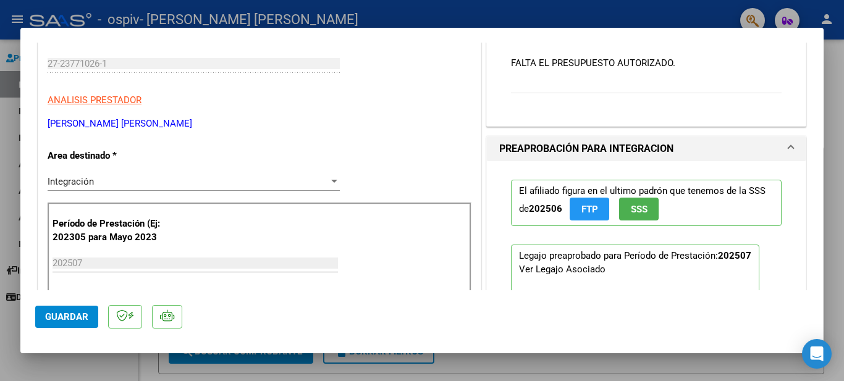
scroll to position [133, 0]
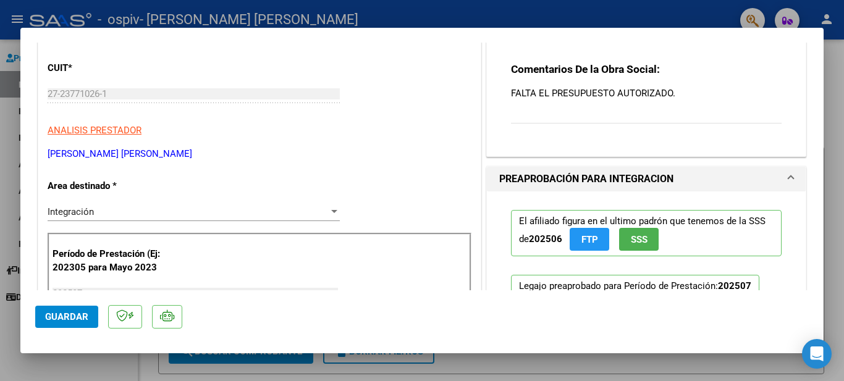
click at [837, 185] on div at bounding box center [422, 190] width 844 height 381
type input "$ 0,00"
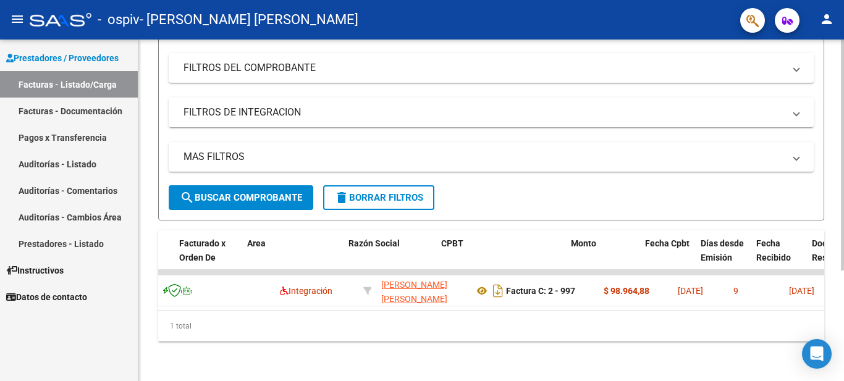
scroll to position [0, 214]
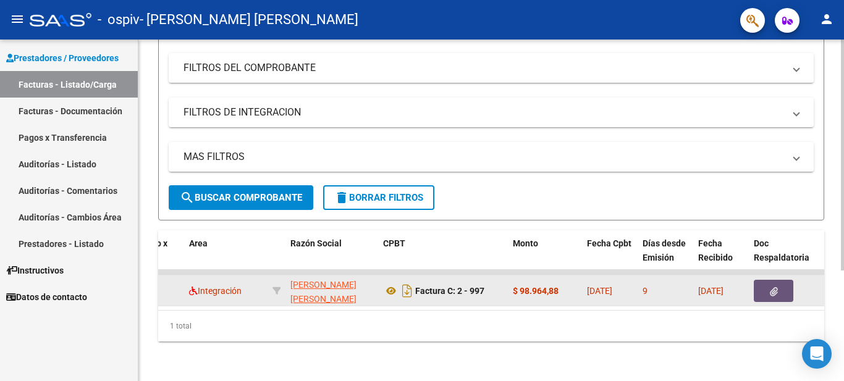
click at [763, 285] on button "button" at bounding box center [774, 291] width 40 height 22
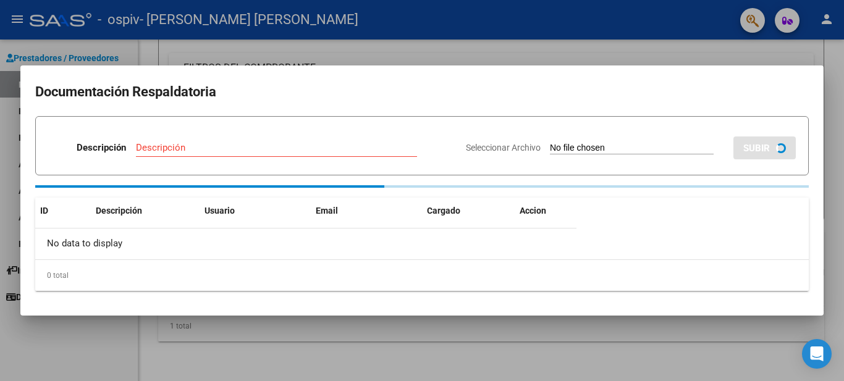
click at [837, 127] on div at bounding box center [422, 190] width 844 height 381
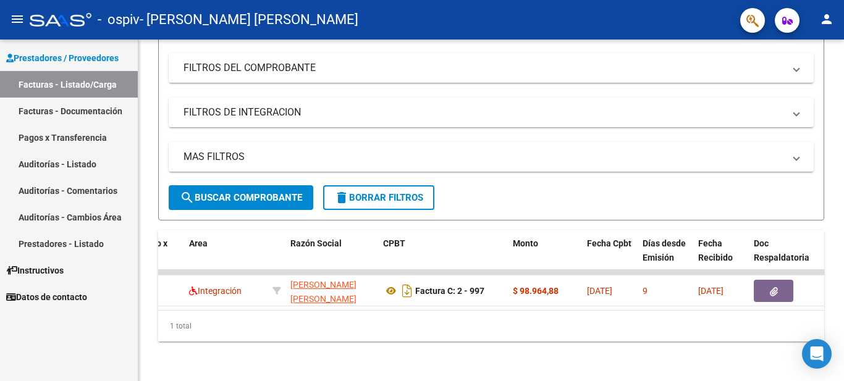
click at [64, 273] on span "Instructivos" at bounding box center [34, 271] width 57 height 14
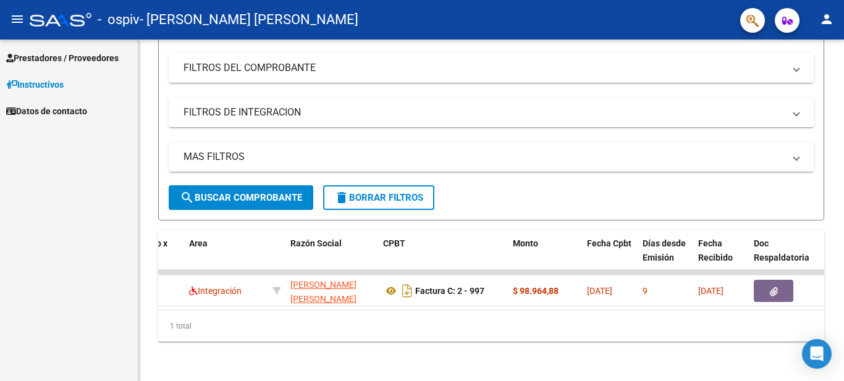
click at [54, 57] on span "Prestadores / Proveedores" at bounding box center [62, 58] width 112 height 14
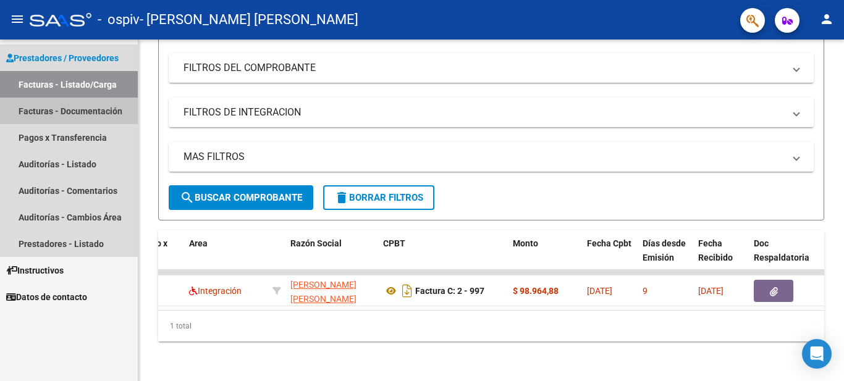
click at [56, 114] on link "Facturas - Documentación" at bounding box center [69, 111] width 138 height 27
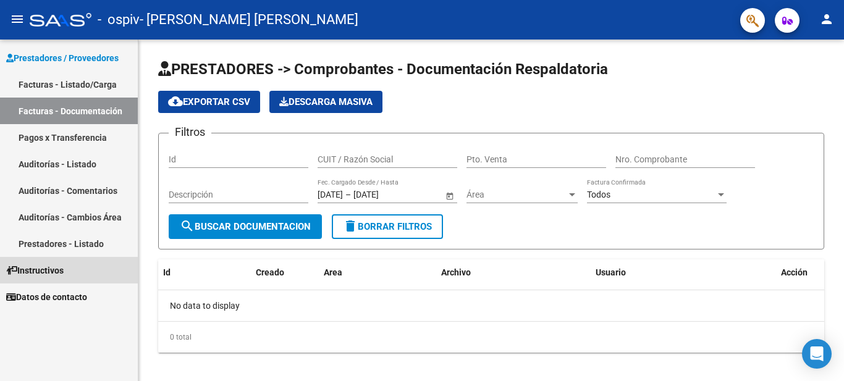
click at [45, 271] on span "Instructivos" at bounding box center [34, 271] width 57 height 14
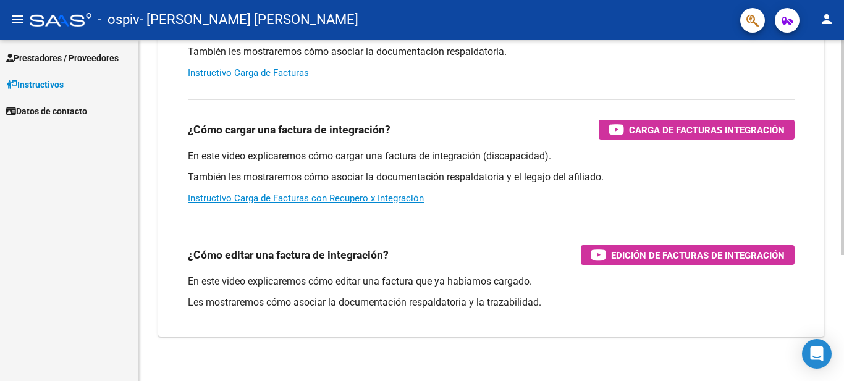
scroll to position [200, 0]
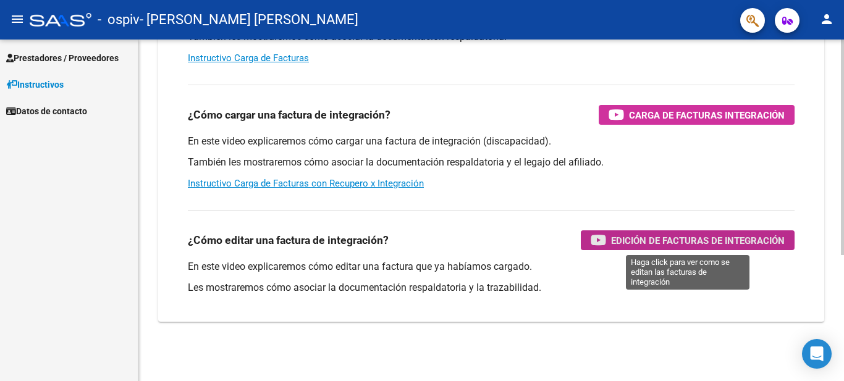
click at [659, 236] on span "Edición de Facturas de integración" at bounding box center [698, 240] width 174 height 15
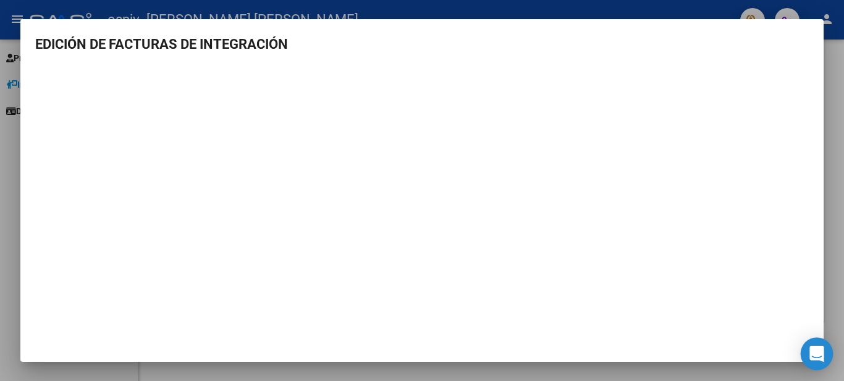
click at [818, 352] on icon "Open Intercom Messenger" at bounding box center [816, 354] width 14 height 16
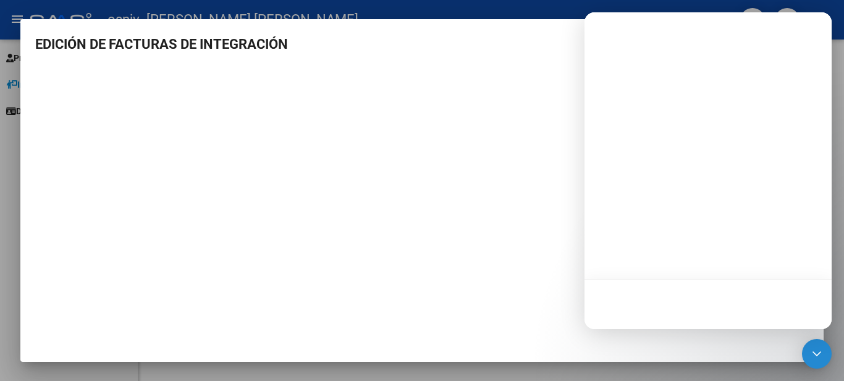
click at [449, 57] on mat-dialog-content "EDICIÓN DE FACTURAS DE INTEGRACIÓN" at bounding box center [421, 190] width 803 height 313
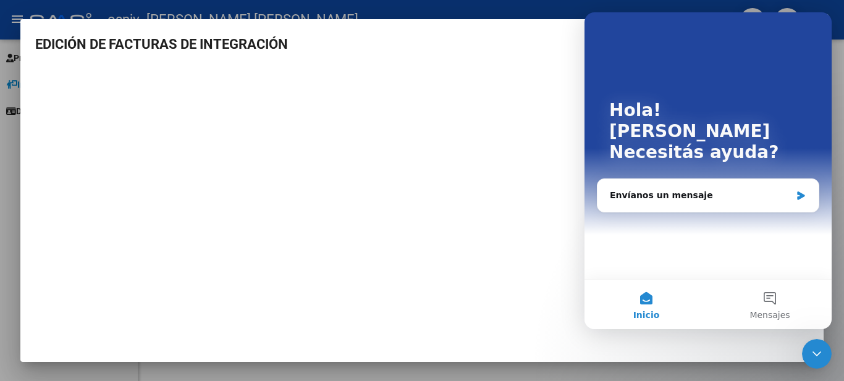
click at [485, 48] on h3 "EDICIÓN DE FACTURAS DE INTEGRACIÓN" at bounding box center [421, 44] width 773 height 20
click at [465, 49] on h3 "EDICIÓN DE FACTURAS DE INTEGRACIÓN" at bounding box center [421, 44] width 773 height 20
drag, startPoint x: 454, startPoint y: 48, endPoint x: 475, endPoint y: 56, distance: 22.7
click at [454, 48] on h3 "EDICIÓN DE FACTURAS DE INTEGRACIÓN" at bounding box center [421, 44] width 773 height 20
click at [841, 128] on div at bounding box center [422, 190] width 844 height 381
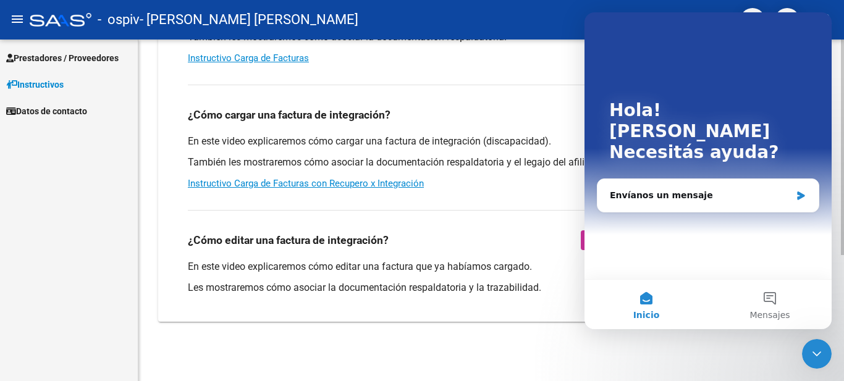
click at [533, 99] on div "¿Cómo cargar una factura de integración? Carga de Facturas Integración En este …" at bounding box center [491, 137] width 636 height 125
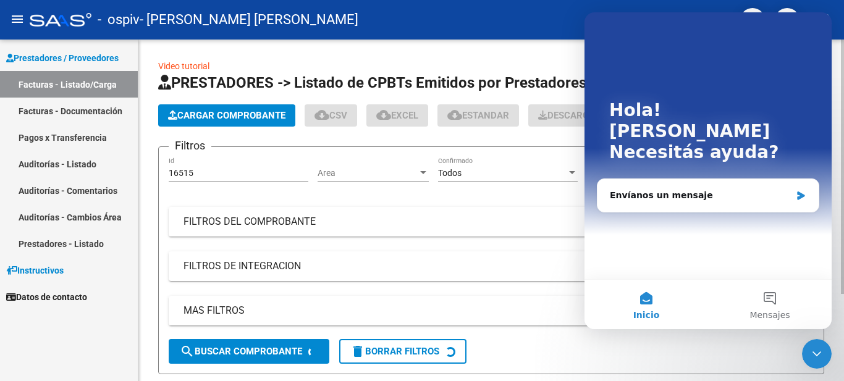
click at [392, 49] on div "Video tutorial PRESTADORES -> Listado de CPBTs Emitidos por Prestadores / Prove…" at bounding box center [491, 269] width 706 height 458
click at [221, 49] on div "Video tutorial PRESTADORES -> Listado de CPBTs Emitidos por Prestadores / Prove…" at bounding box center [491, 269] width 706 height 458
click at [646, 305] on button "Inicio" at bounding box center [646, 304] width 124 height 49
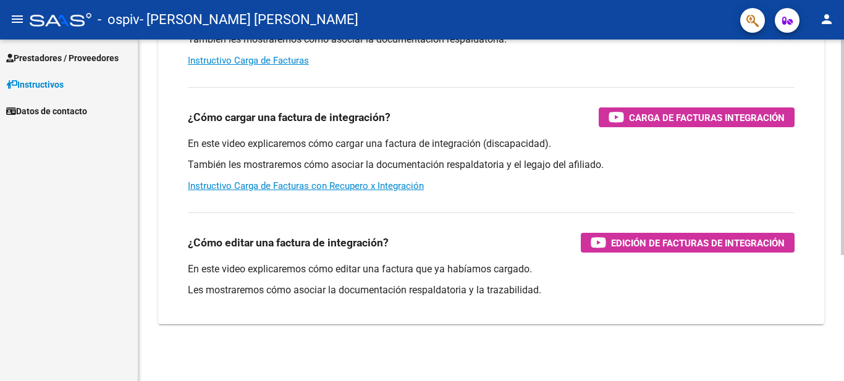
scroll to position [200, 0]
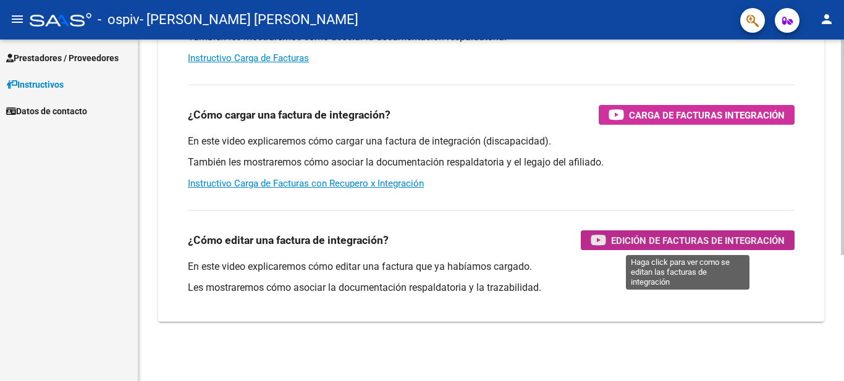
click at [701, 234] on span "Edición de Facturas de integración" at bounding box center [698, 240] width 174 height 15
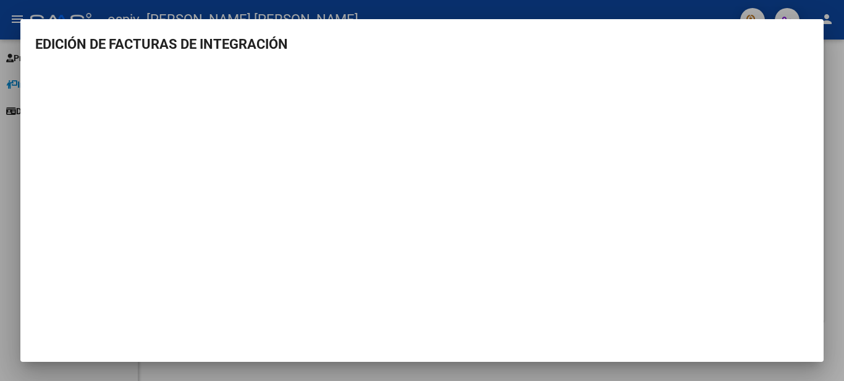
click at [833, 65] on div at bounding box center [422, 190] width 844 height 381
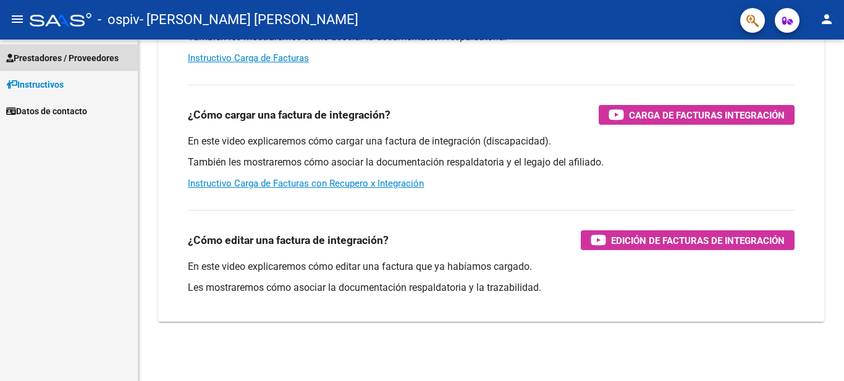
click at [46, 60] on span "Prestadores / Proveedores" at bounding box center [62, 58] width 112 height 14
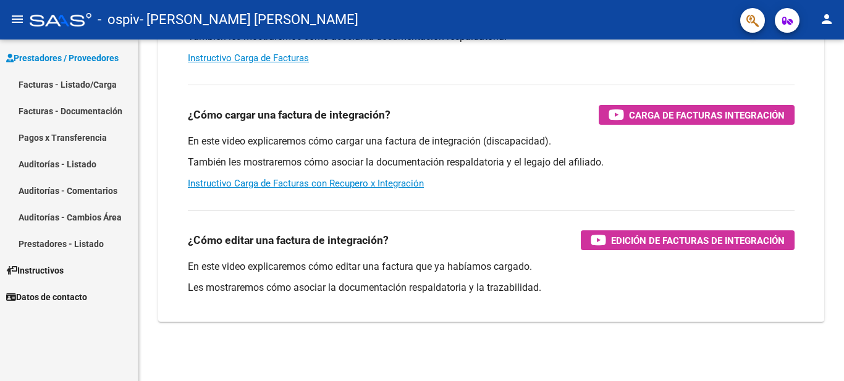
click at [70, 84] on link "Facturas - Listado/Carga" at bounding box center [69, 84] width 138 height 27
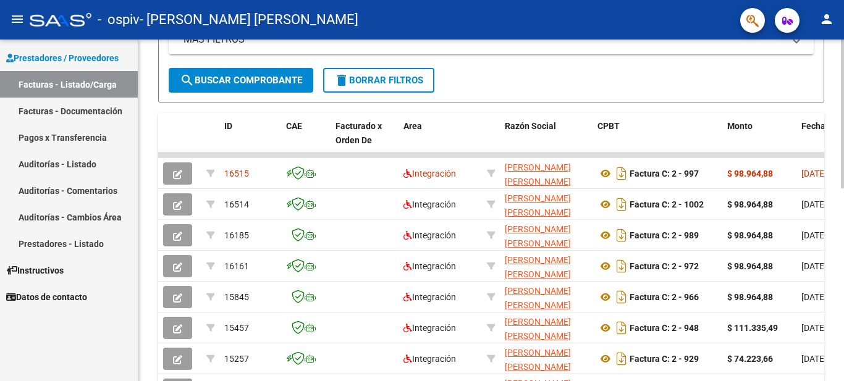
scroll to position [247, 0]
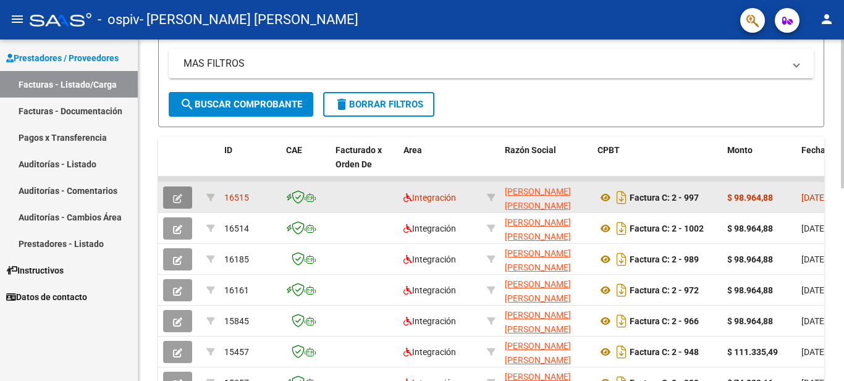
click at [185, 196] on button "button" at bounding box center [177, 198] width 29 height 22
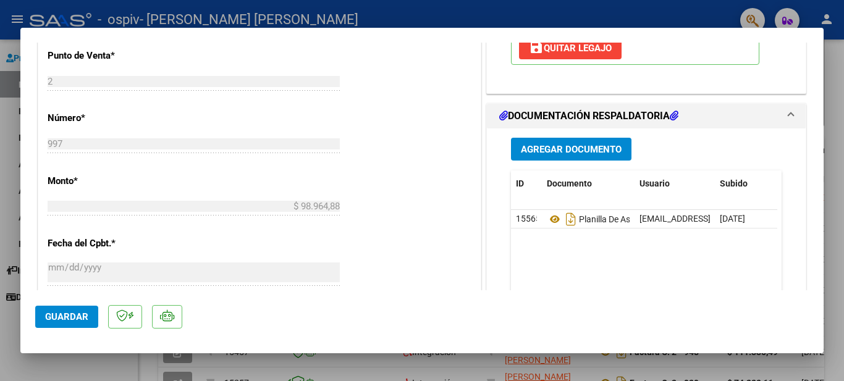
scroll to position [494, 0]
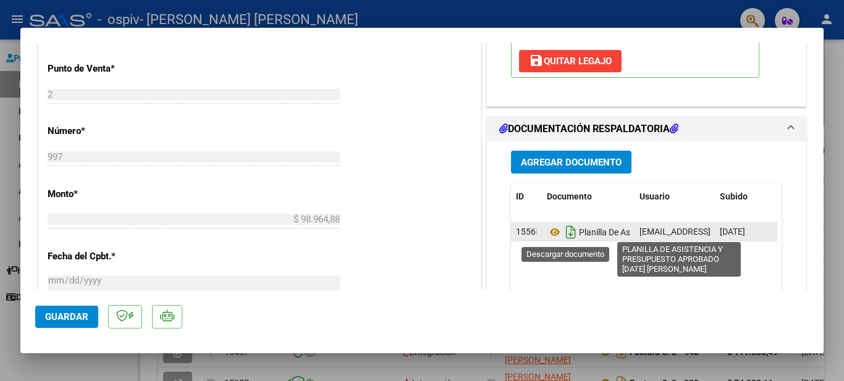
click at [567, 235] on icon "Descargar documento" at bounding box center [571, 232] width 16 height 20
click at [567, 235] on icon at bounding box center [569, 231] width 19 height 19
click at [565, 235] on icon "Descargar documento" at bounding box center [571, 232] width 16 height 20
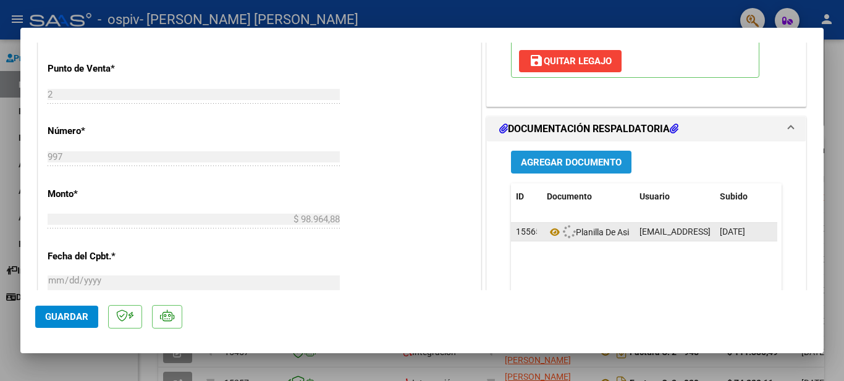
click at [556, 166] on span "Agregar Documento" at bounding box center [571, 162] width 101 height 11
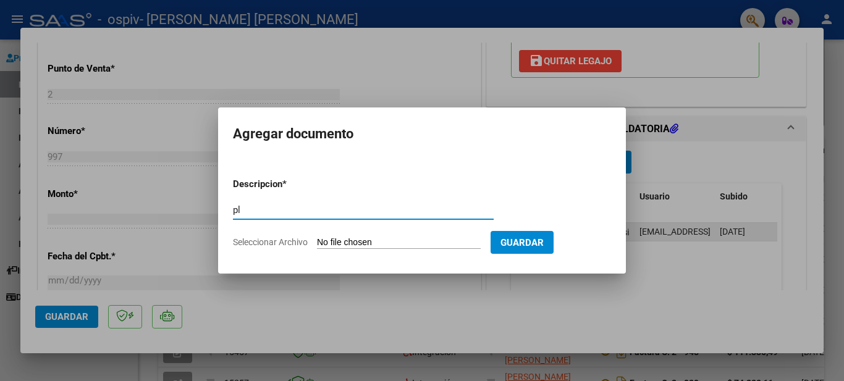
type input "p"
type input "PLANILLA DE ASISTENCIA Y PRESUPUESTO APROBADO [DATE] [PERSON_NAME]"
click at [345, 243] on input "Seleccionar Archivo" at bounding box center [399, 243] width 164 height 12
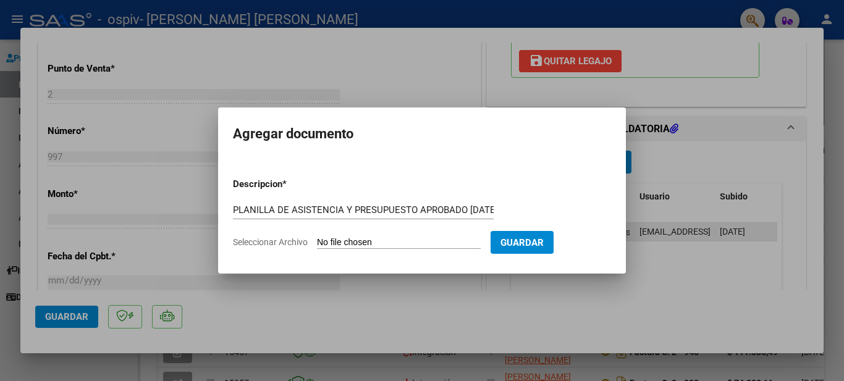
type input "C:\fakepath\asistencia y presupuesto aprobado [DATE] [PERSON_NAME].pdf"
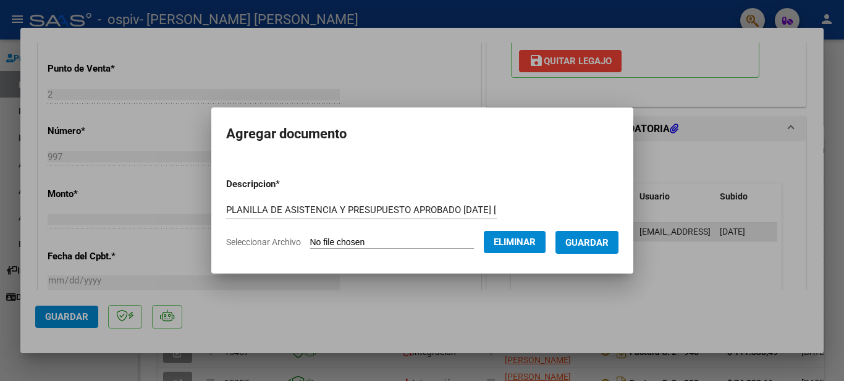
click at [607, 237] on span "Guardar" at bounding box center [586, 242] width 43 height 11
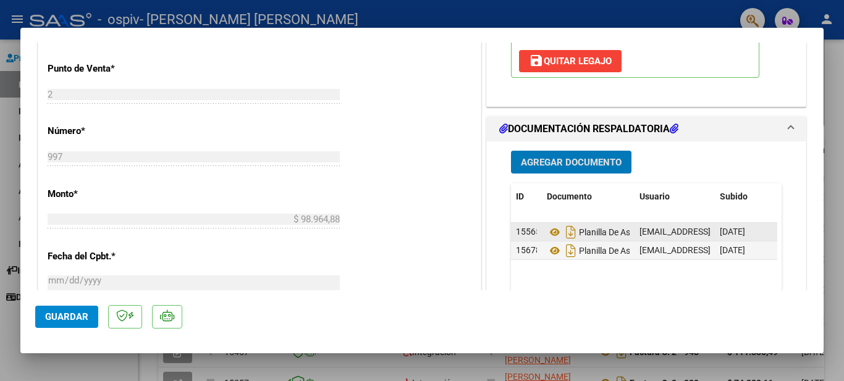
click at [83, 317] on span "Guardar" at bounding box center [66, 316] width 43 height 11
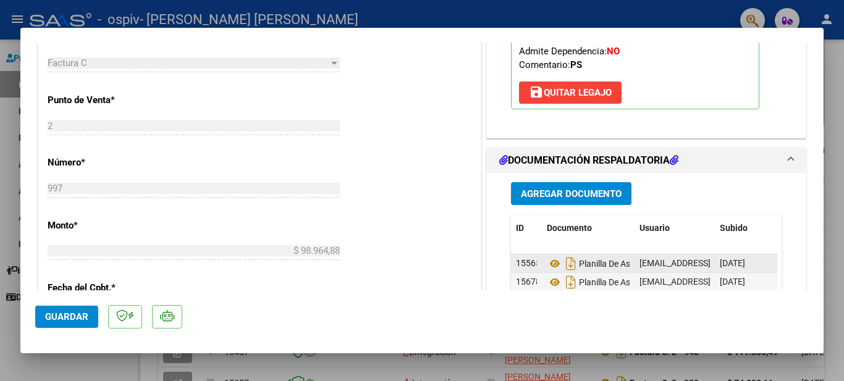
scroll to position [432, 0]
